Goal: Information Seeking & Learning: Check status

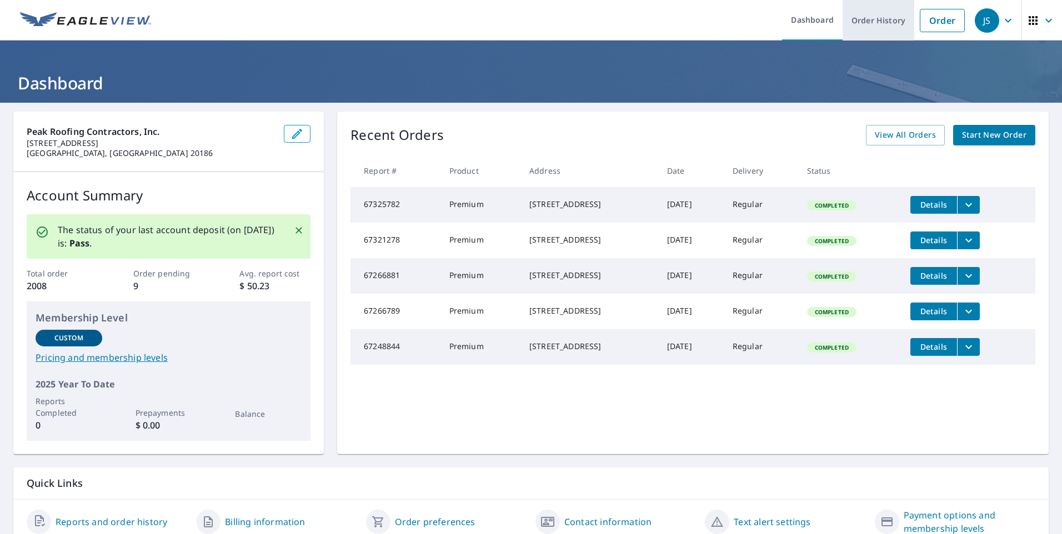
click at [871, 19] on link "Order History" at bounding box center [878, 20] width 72 height 41
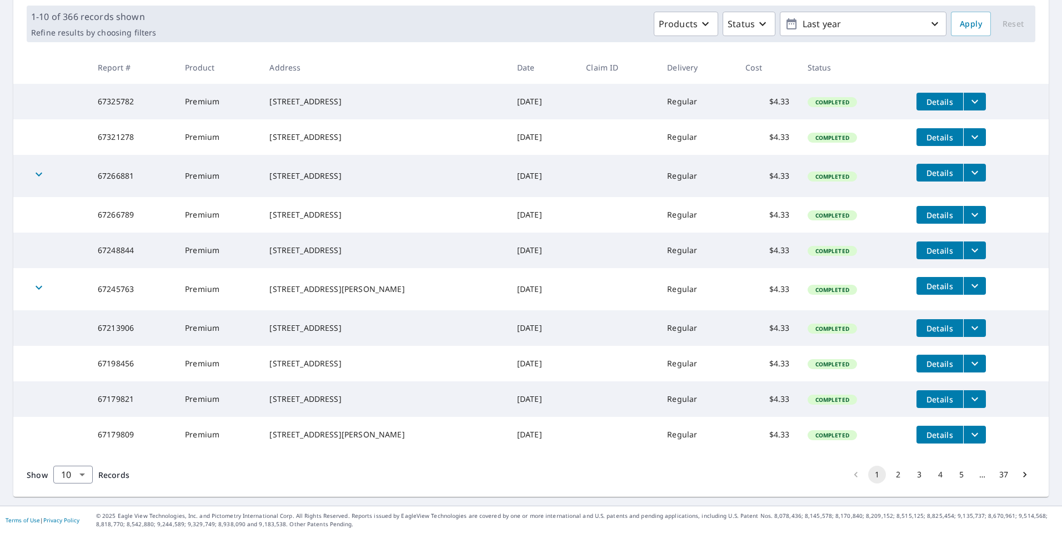
scroll to position [198, 0]
click at [910, 476] on button "3" at bounding box center [919, 475] width 18 height 18
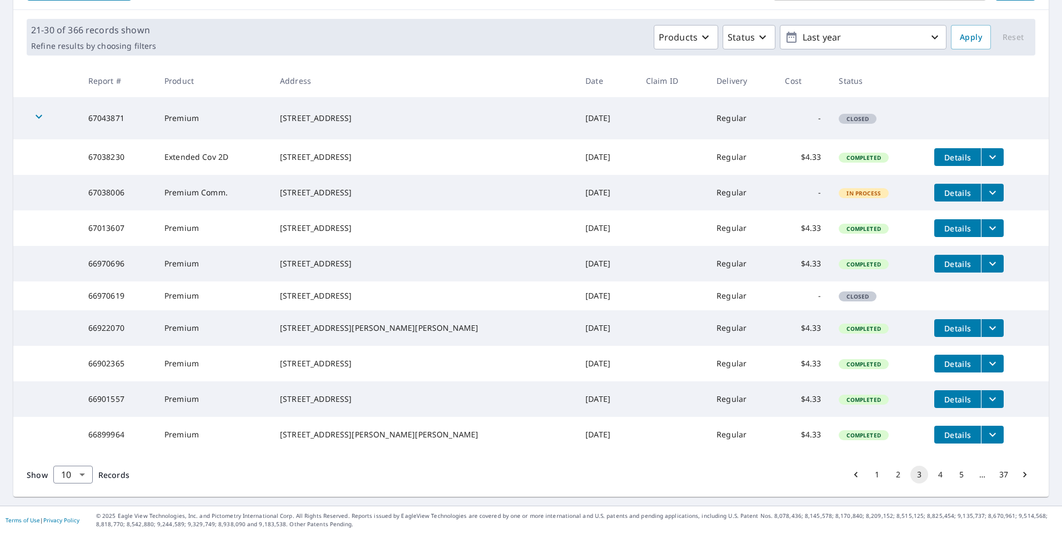
scroll to position [167, 0]
click at [952, 484] on button "5" at bounding box center [961, 475] width 18 height 18
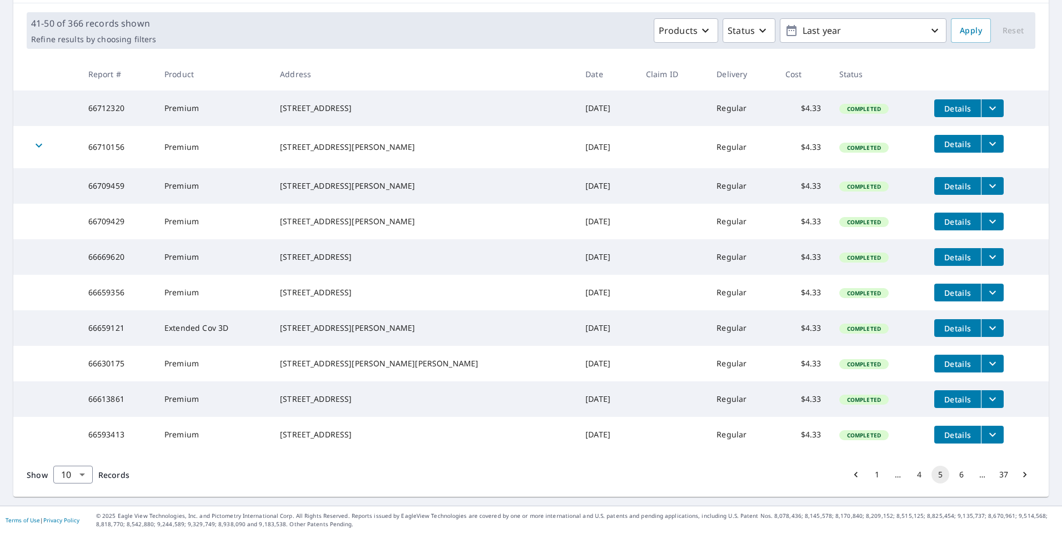
scroll to position [195, 0]
click at [953, 474] on button "6" at bounding box center [961, 475] width 18 height 18
